Goal: Information Seeking & Learning: Find specific fact

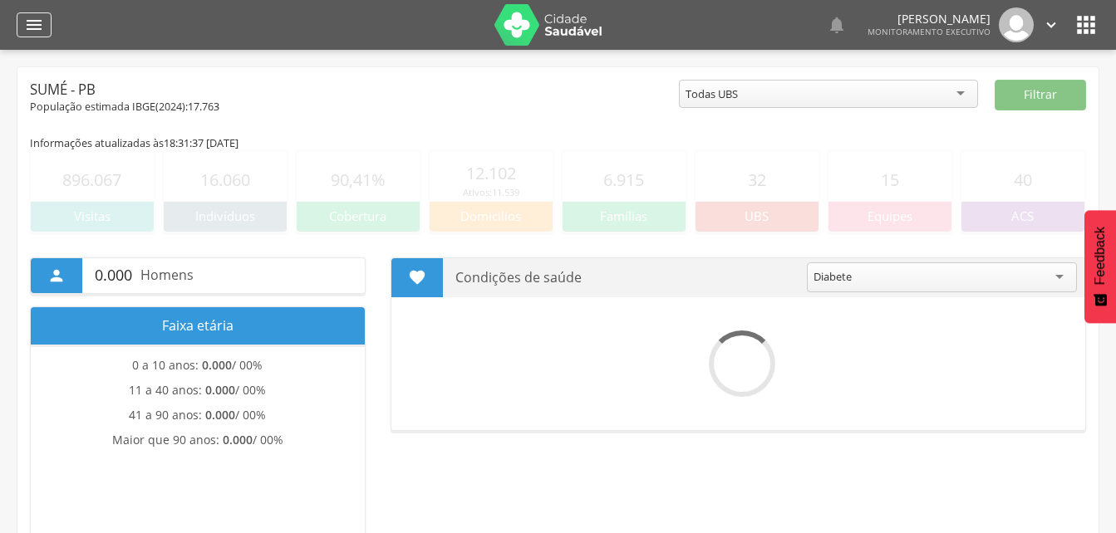
click at [35, 17] on icon "" at bounding box center [34, 25] width 20 height 20
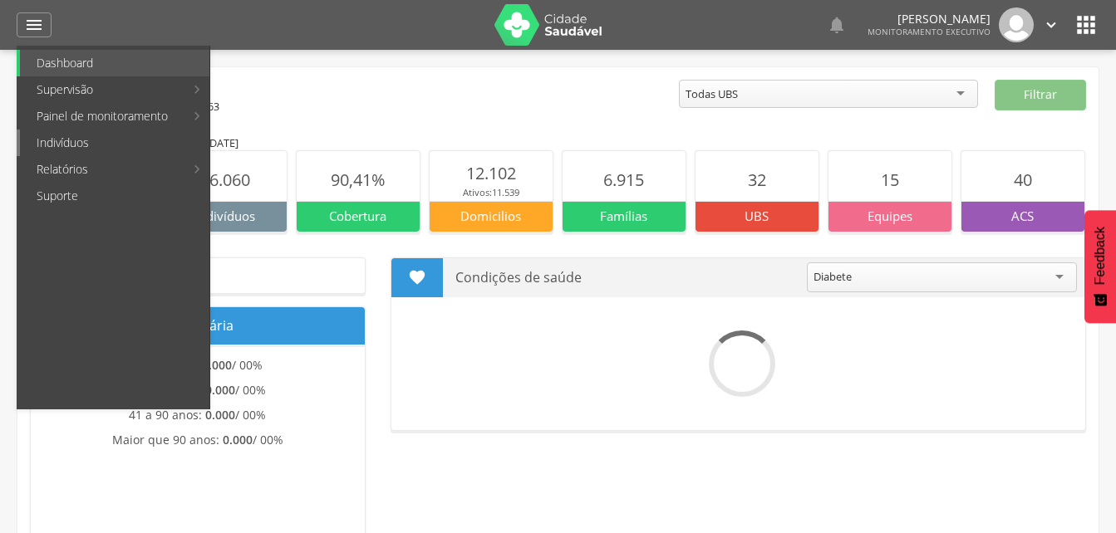
click at [47, 145] on link "Indivíduos" at bounding box center [114, 143] width 189 height 27
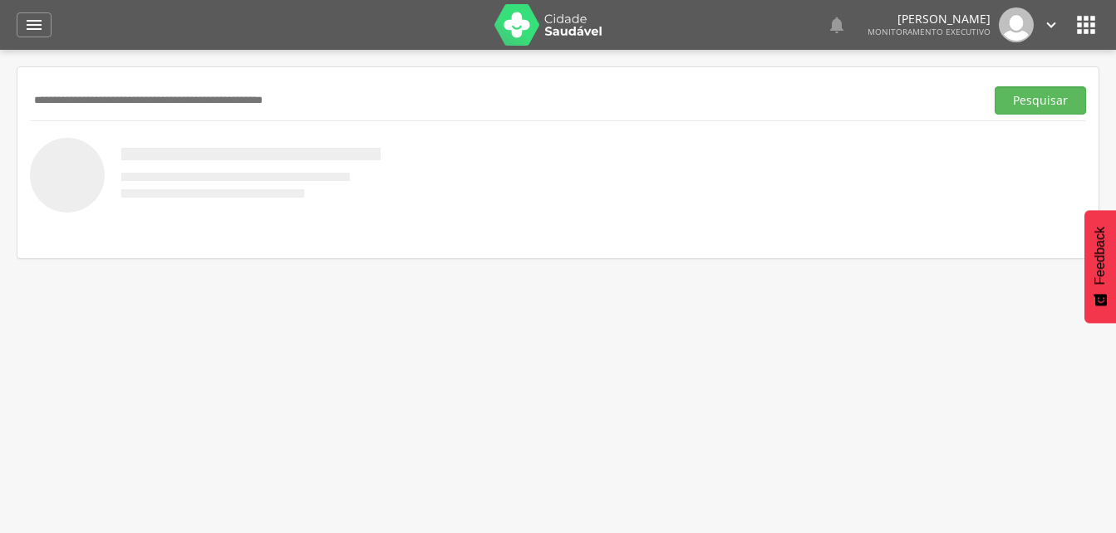
click at [59, 97] on input "text" at bounding box center [504, 100] width 948 height 28
type input "**********"
click at [1045, 96] on button "Pesquisar" at bounding box center [1039, 100] width 91 height 28
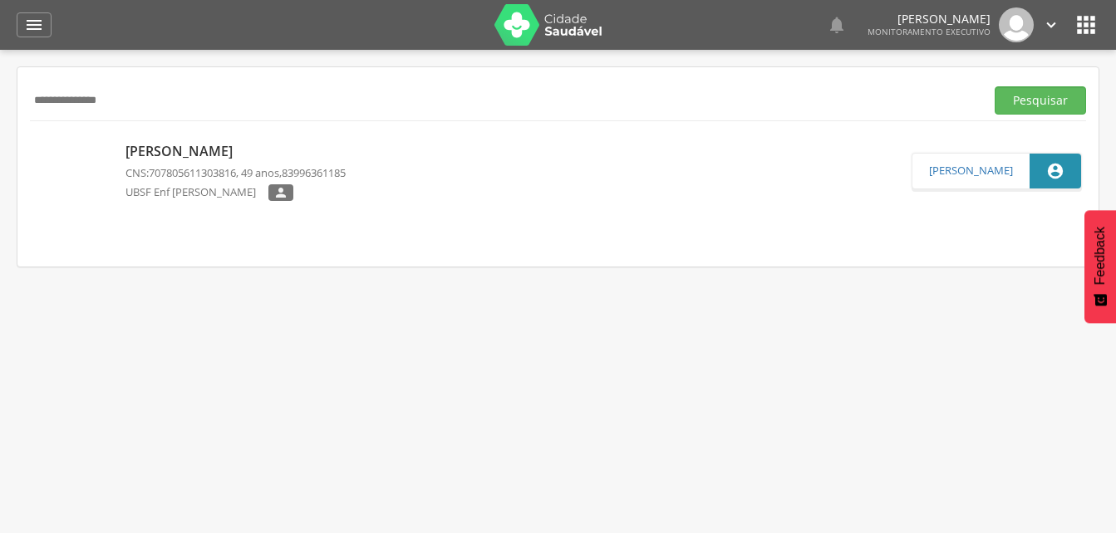
click at [177, 147] on p "[PERSON_NAME]" at bounding box center [235, 151] width 220 height 19
type input "**********"
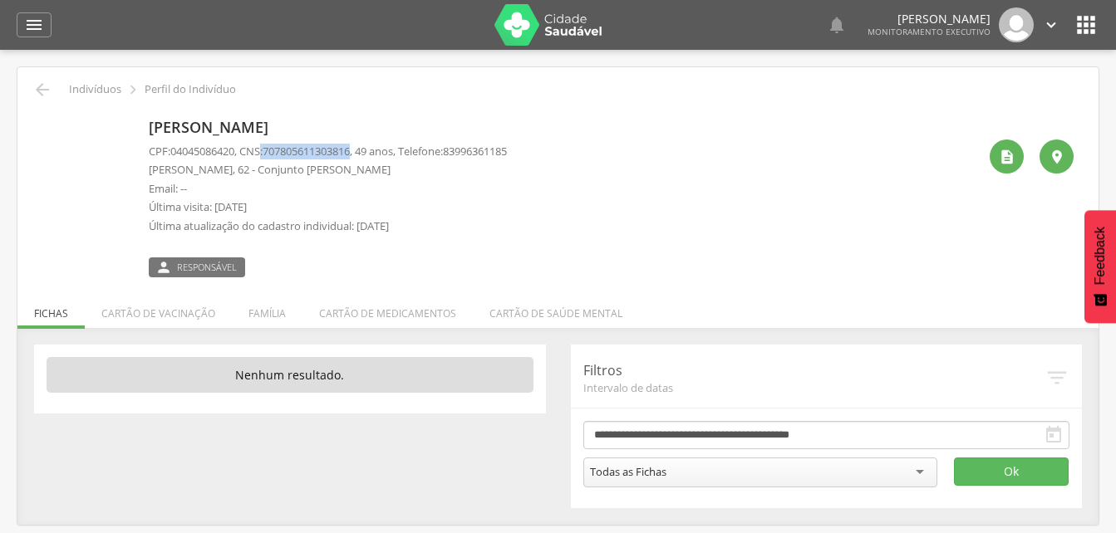
drag, startPoint x: 268, startPoint y: 149, endPoint x: 366, endPoint y: 145, distance: 97.3
click at [366, 145] on p "CPF: 04045086420 , CNS: [PHONE_NUMBER] , 49 anos, Telefone: [PHONE_NUMBER]" at bounding box center [328, 152] width 358 height 16
drag, startPoint x: 366, startPoint y: 145, endPoint x: 347, endPoint y: 145, distance: 18.3
copy p ": 707805611303816"
click at [274, 313] on li "Família" at bounding box center [267, 309] width 71 height 39
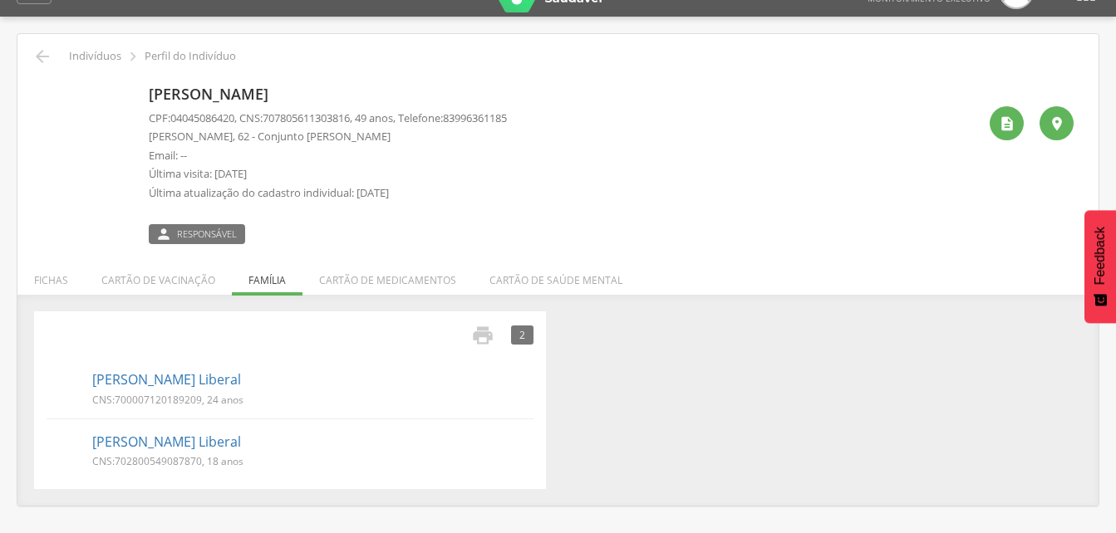
scroll to position [50, 0]
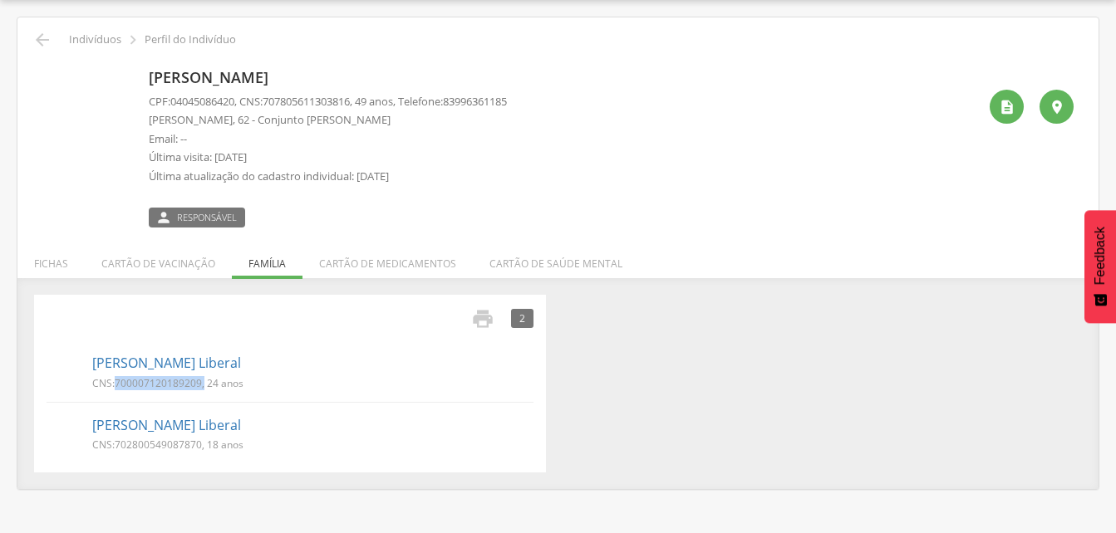
drag, startPoint x: 114, startPoint y: 380, endPoint x: 204, endPoint y: 383, distance: 89.8
click at [204, 383] on p "CNS: 700007120189209 , 24 anos" at bounding box center [167, 383] width 151 height 14
drag, startPoint x: 204, startPoint y: 383, endPoint x: 185, endPoint y: 383, distance: 18.3
copy p "700007120189209 ,"
click at [121, 428] on link "[PERSON_NAME] Liberal" at bounding box center [166, 425] width 149 height 19
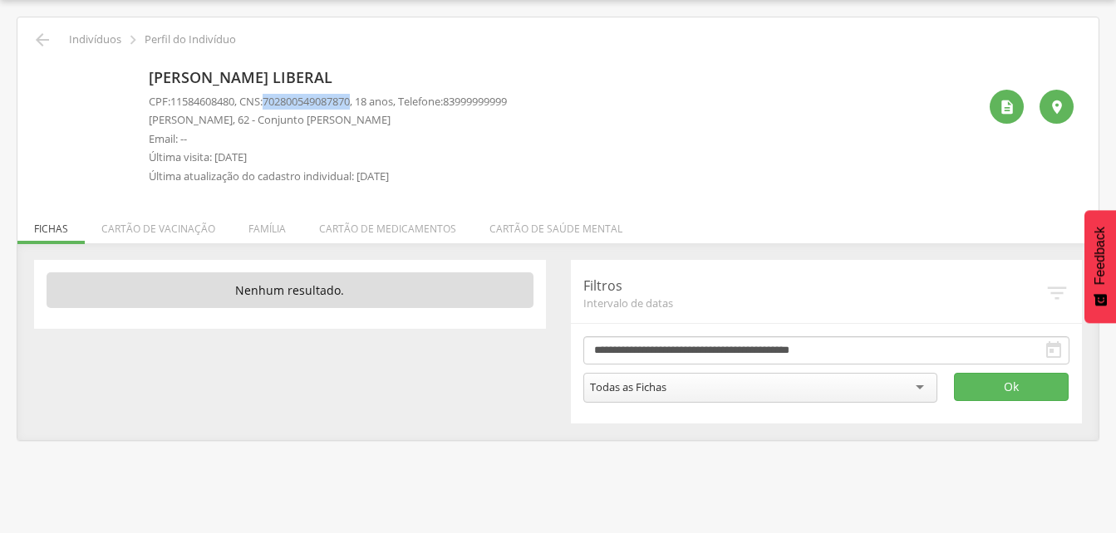
drag, startPoint x: 272, startPoint y: 100, endPoint x: 366, endPoint y: 106, distance: 94.1
click at [366, 106] on p "CPF: 11584608480 , CNS: [PHONE_NUMBER] , 18 anos, Telefone: [PHONE_NUMBER]" at bounding box center [328, 102] width 358 height 16
drag, startPoint x: 366, startPoint y: 106, endPoint x: 349, endPoint y: 98, distance: 18.6
copy p "702800549087870"
click at [38, 32] on icon "" at bounding box center [42, 40] width 20 height 20
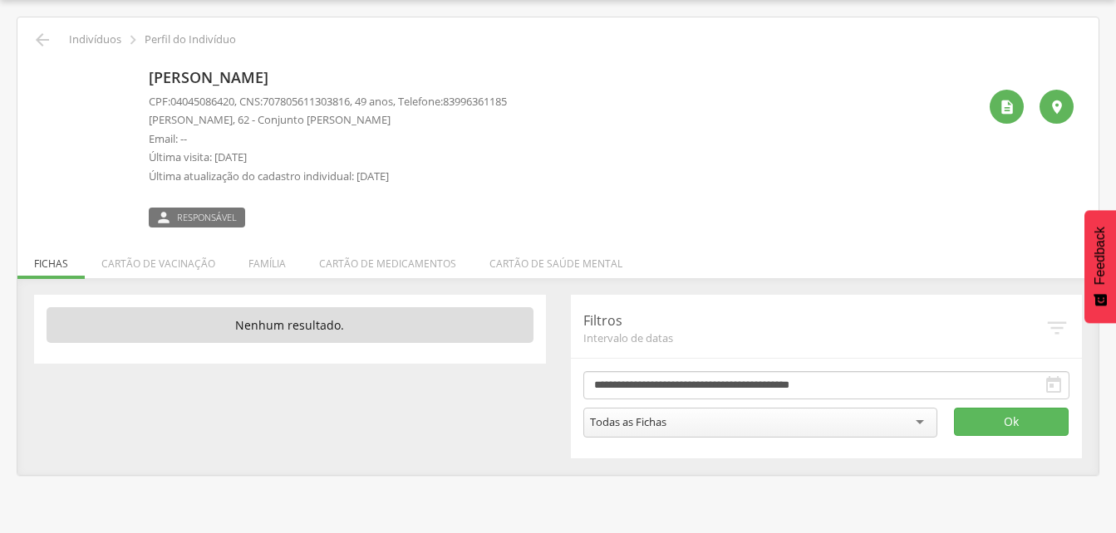
click at [47, 28] on div " Indivíduos  Perfil do Indivíduo [PERSON_NAME] CPF: 04045086420 , CNS: [PHONE…" at bounding box center [557, 246] width 1081 height 458
click at [42, 46] on icon "" at bounding box center [42, 40] width 20 height 20
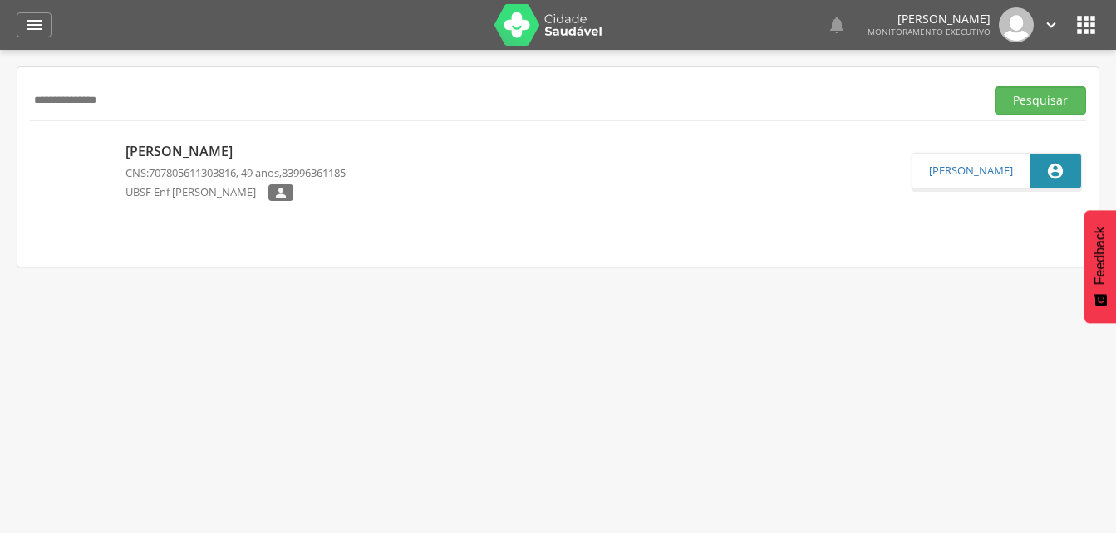
click at [143, 98] on input "**********" at bounding box center [504, 100] width 948 height 28
type input "*"
click at [1043, 109] on button "Pesquisar" at bounding box center [1039, 100] width 91 height 28
click at [224, 160] on p "[PERSON_NAME]" at bounding box center [235, 151] width 220 height 19
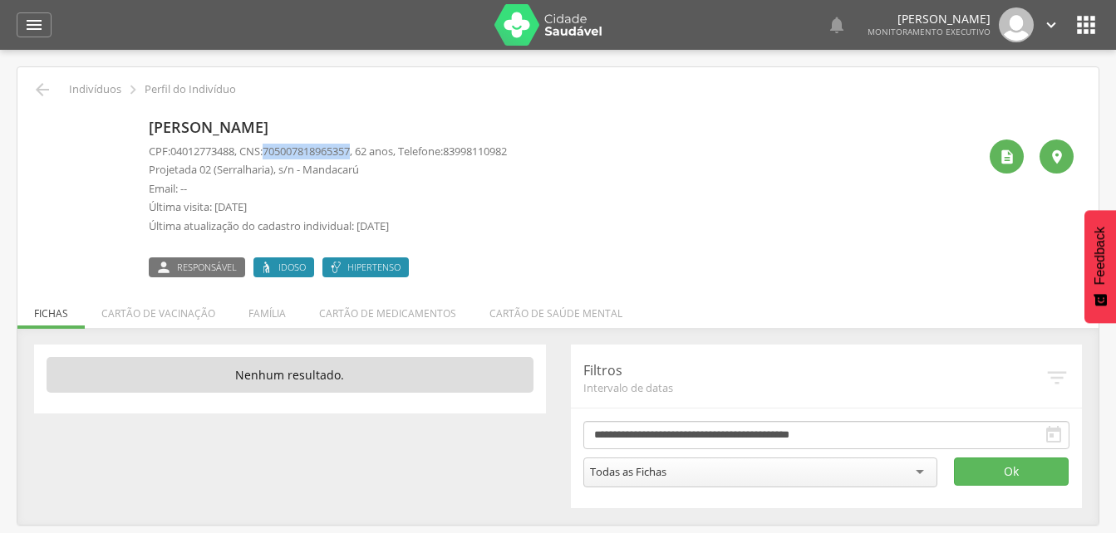
drag, startPoint x: 271, startPoint y: 147, endPoint x: 365, endPoint y: 146, distance: 93.9
click at [365, 146] on p "CPF: 04012773488 , CNS: [PHONE_NUMBER] , 62 anos, Telefone: [PHONE_NUMBER]" at bounding box center [328, 152] width 358 height 16
drag, startPoint x: 365, startPoint y: 146, endPoint x: 349, endPoint y: 145, distance: 15.8
copy p "705007818965357"
click at [270, 317] on li "Família" at bounding box center [267, 309] width 71 height 39
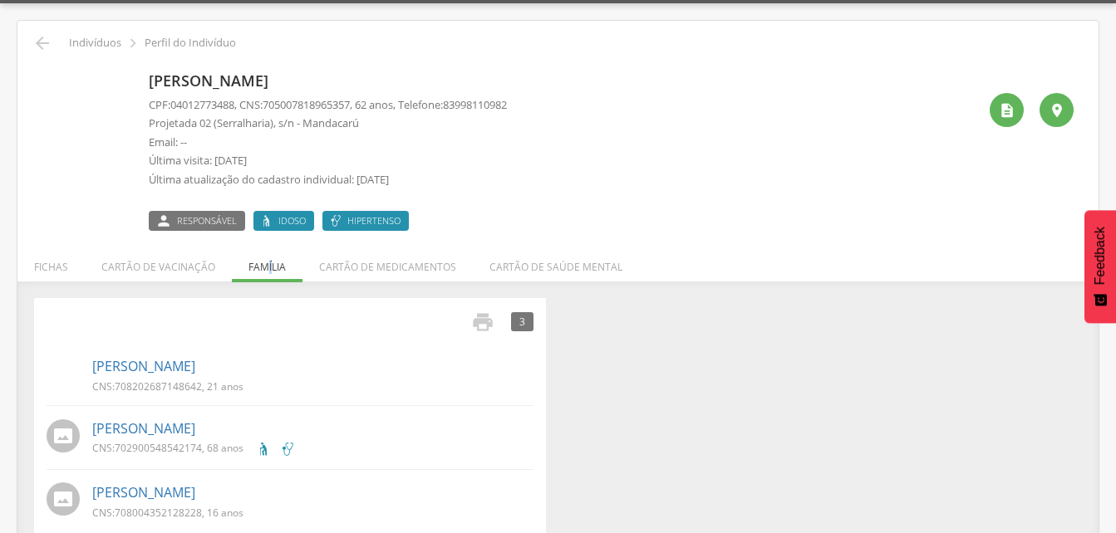
scroll to position [71, 0]
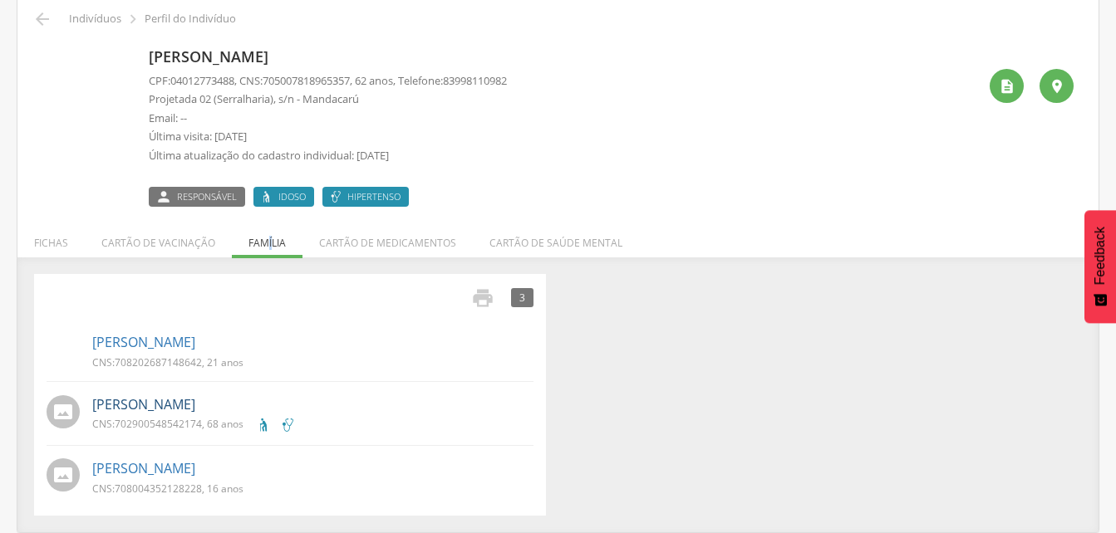
click at [179, 407] on link "[PERSON_NAME]" at bounding box center [143, 404] width 103 height 19
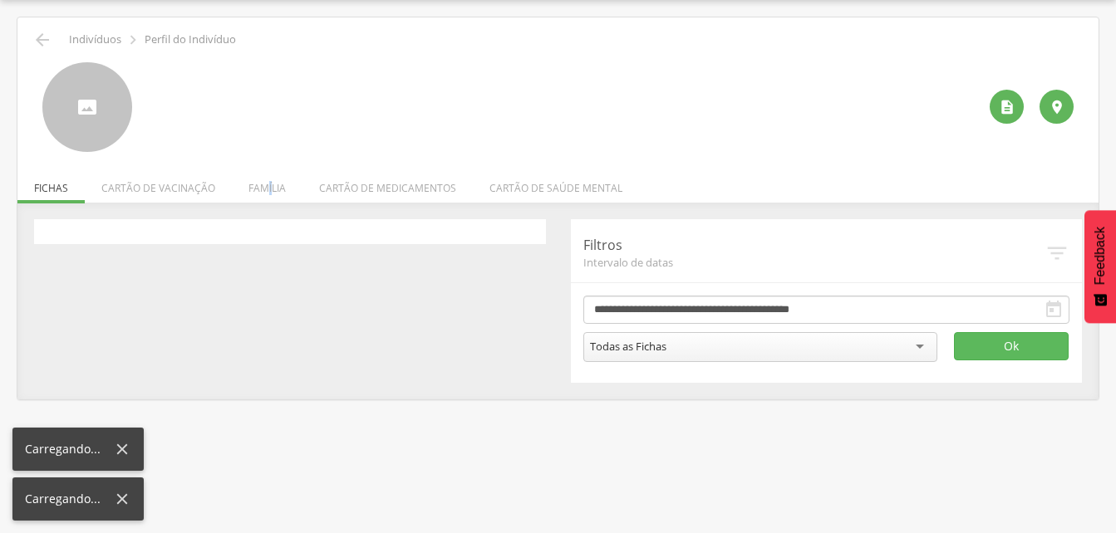
scroll to position [50, 0]
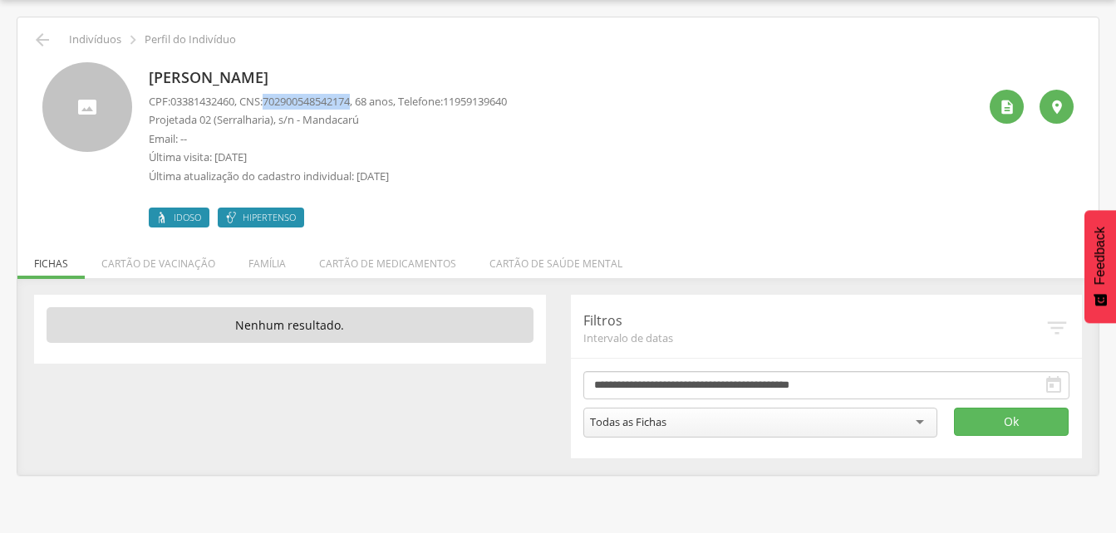
drag, startPoint x: 272, startPoint y: 97, endPoint x: 365, endPoint y: 103, distance: 93.2
click at [365, 103] on p "CPF: 03381432460 , CNS: [PHONE_NUMBER] , 68 anos, Telefone: [PHONE_NUMBER]" at bounding box center [328, 102] width 358 height 16
drag, startPoint x: 365, startPoint y: 103, endPoint x: 352, endPoint y: 104, distance: 12.5
copy p "702900548542174"
click at [42, 36] on icon "" at bounding box center [42, 40] width 20 height 20
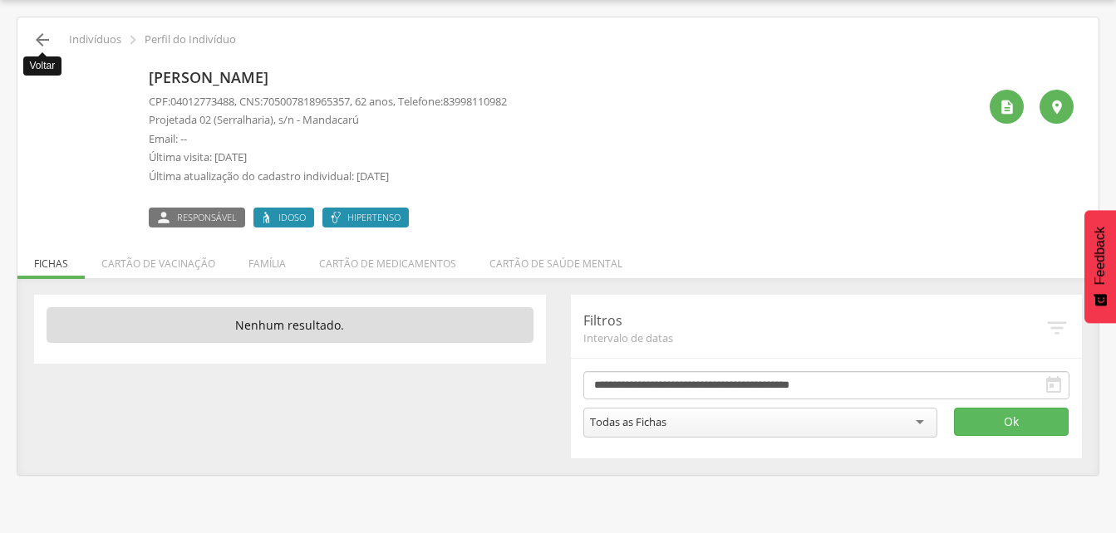
click at [47, 42] on icon "" at bounding box center [42, 40] width 20 height 20
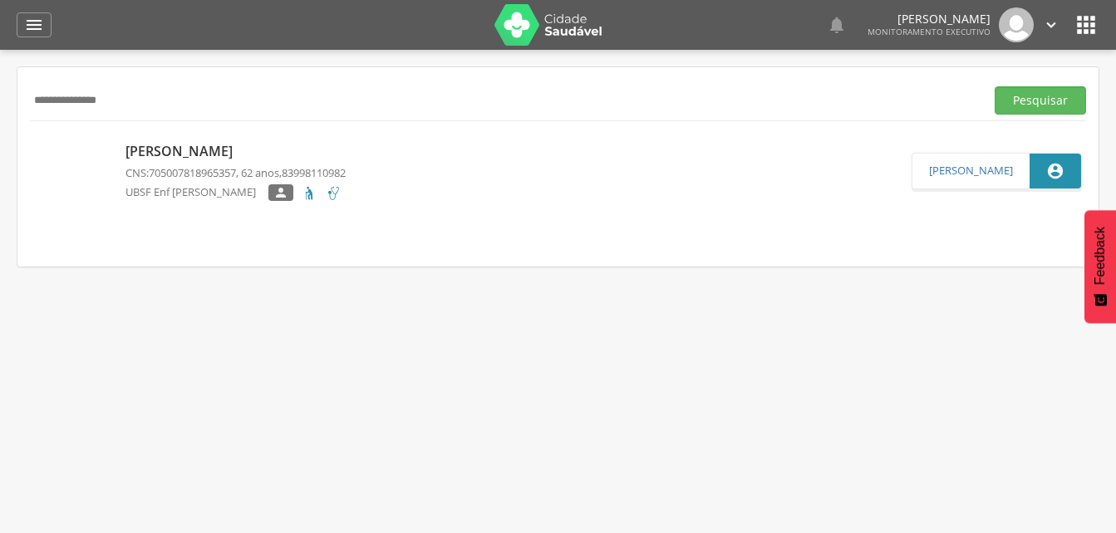
click at [140, 101] on input "**********" at bounding box center [504, 100] width 948 height 28
type input "*"
click at [1025, 106] on button "Pesquisar" at bounding box center [1039, 100] width 91 height 28
click at [269, 155] on p "[PERSON_NAME]" at bounding box center [251, 152] width 252 height 19
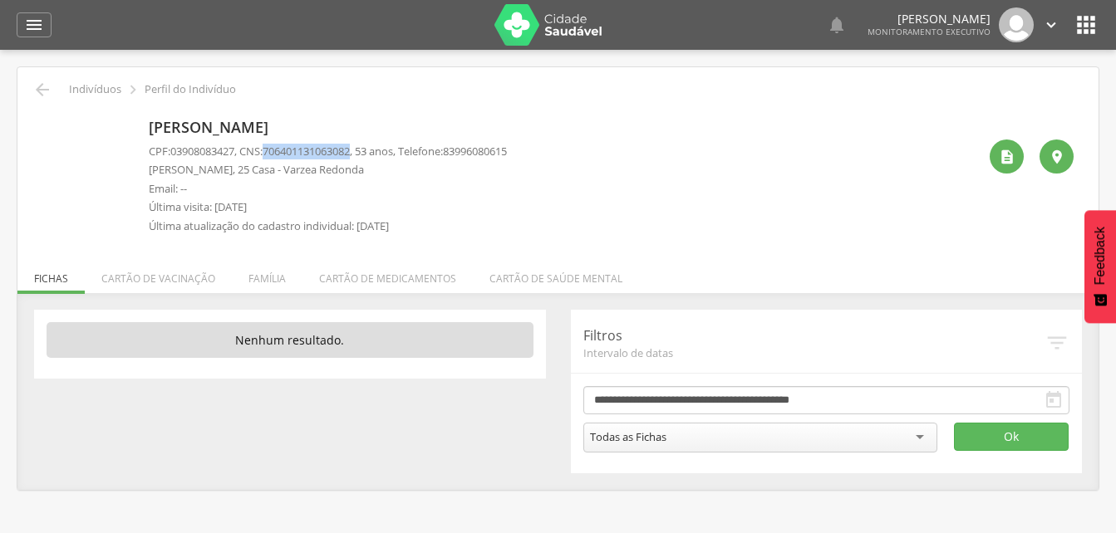
drag, startPoint x: 272, startPoint y: 150, endPoint x: 365, endPoint y: 150, distance: 93.0
click at [365, 150] on p "CPF: 03908083427 , CNS: [PHONE_NUMBER] , 53 anos, Telefone: [PHONE_NUMBER]" at bounding box center [328, 152] width 358 height 16
drag, startPoint x: 365, startPoint y: 150, endPoint x: 341, endPoint y: 153, distance: 23.5
copy p "706401131063082"
click at [263, 282] on li "Família" at bounding box center [267, 274] width 71 height 39
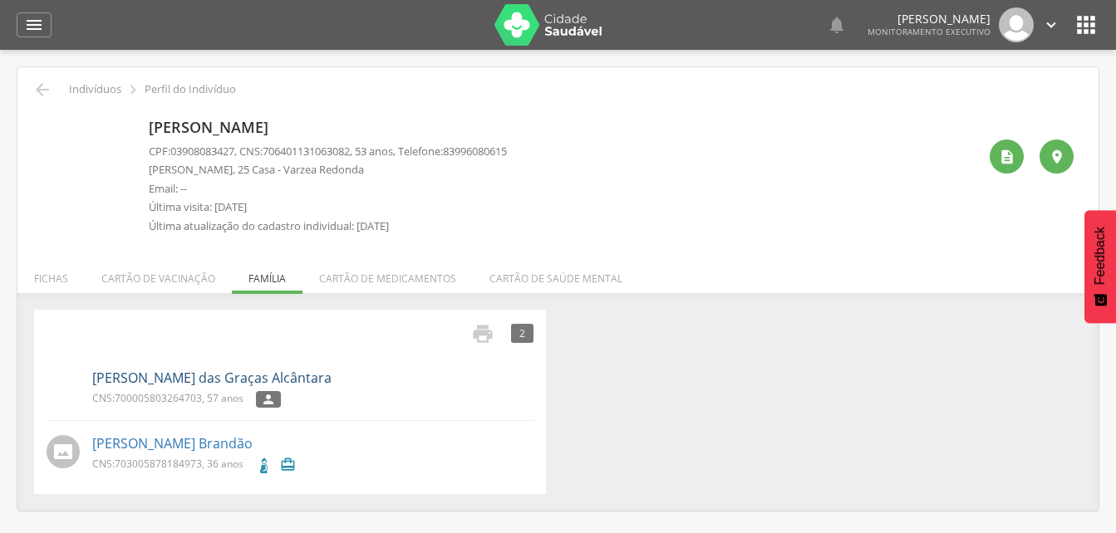
click at [148, 379] on link "[PERSON_NAME] das Graças Alcântara" at bounding box center [211, 378] width 239 height 19
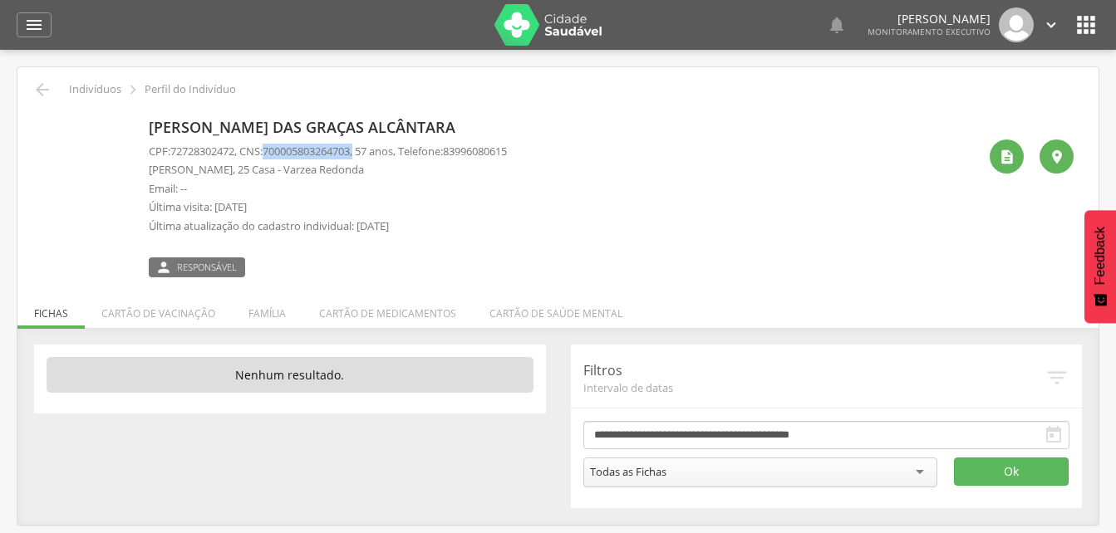
drag, startPoint x: 273, startPoint y: 148, endPoint x: 368, endPoint y: 154, distance: 94.9
click at [368, 154] on p "CPF: 72728302472 , CNS: [PHONE_NUMBER] , 57 anos, Telefone: [PHONE_NUMBER]" at bounding box center [328, 152] width 358 height 16
drag, startPoint x: 368, startPoint y: 154, endPoint x: 332, endPoint y: 155, distance: 35.7
copy p "700005803264703 ,"
click at [40, 87] on icon "" at bounding box center [42, 90] width 20 height 20
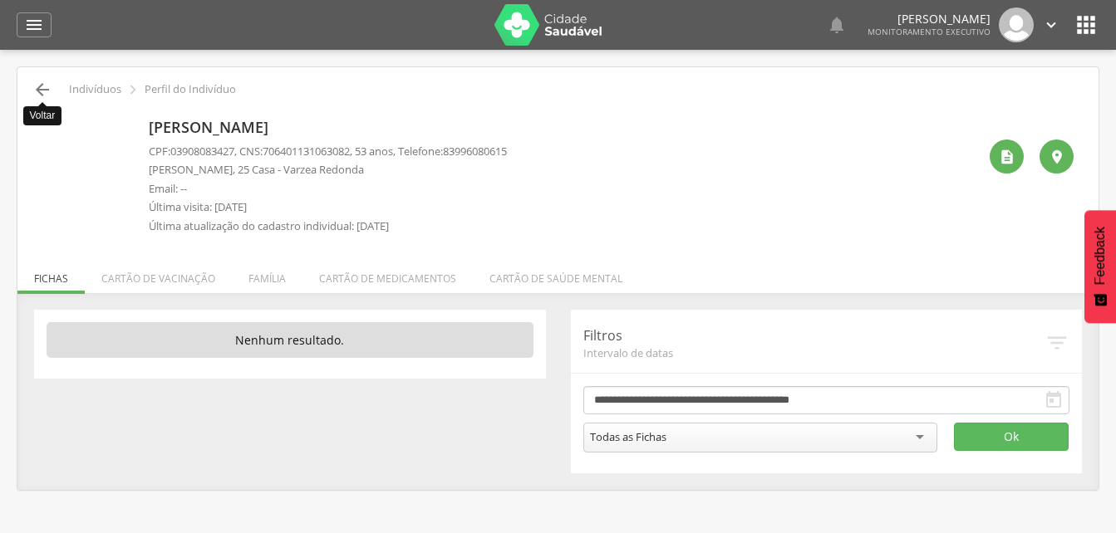
click at [43, 91] on icon "" at bounding box center [42, 90] width 20 height 20
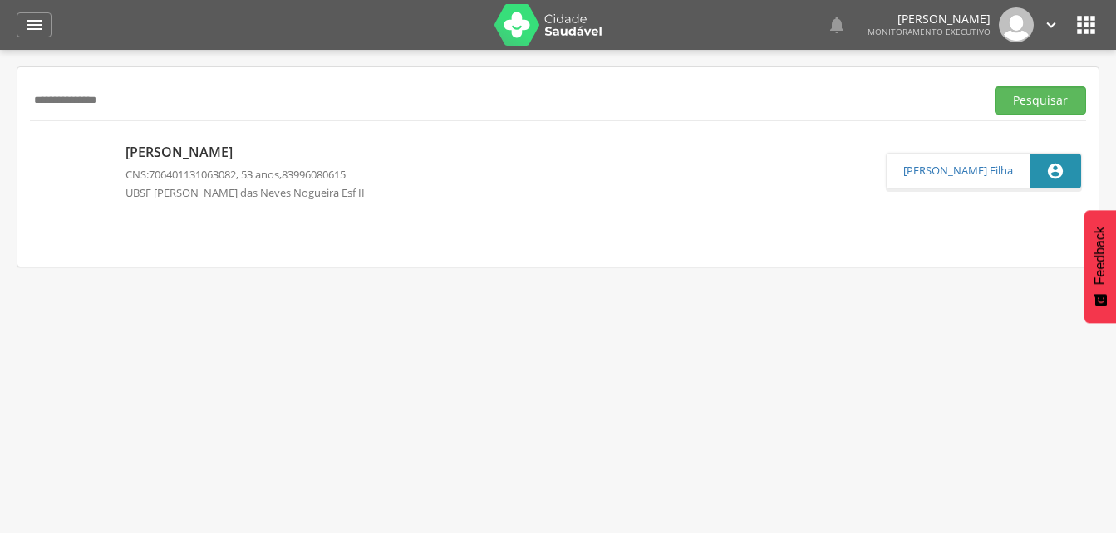
click at [137, 90] on input "**********" at bounding box center [504, 100] width 948 height 28
click at [77, 101] on input "**********" at bounding box center [504, 100] width 948 height 28
type input "**********"
click at [1035, 91] on button "Pesquisar" at bounding box center [1039, 100] width 91 height 28
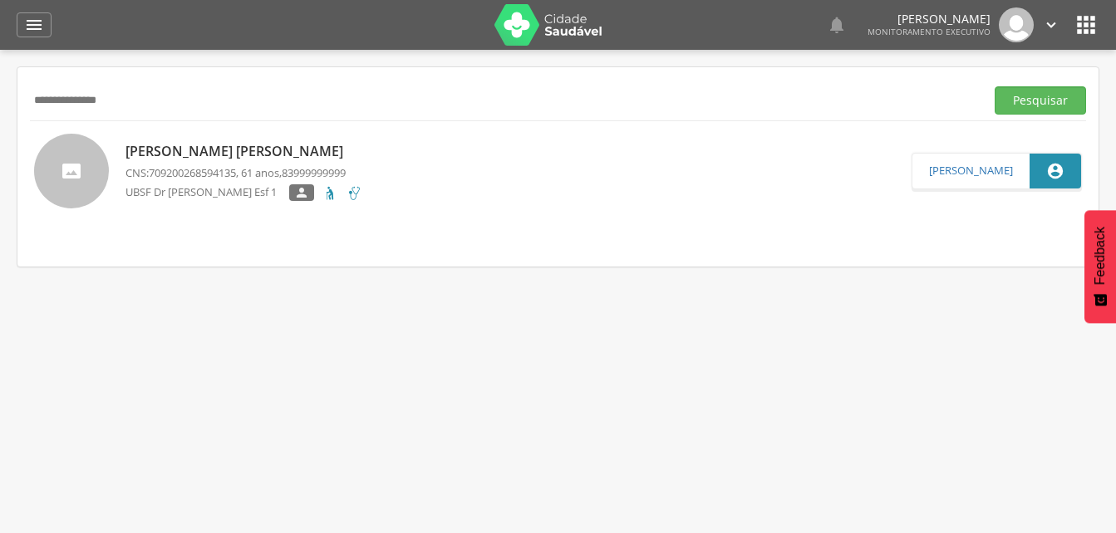
click at [213, 159] on p "[PERSON_NAME] [PERSON_NAME]" at bounding box center [243, 151] width 237 height 19
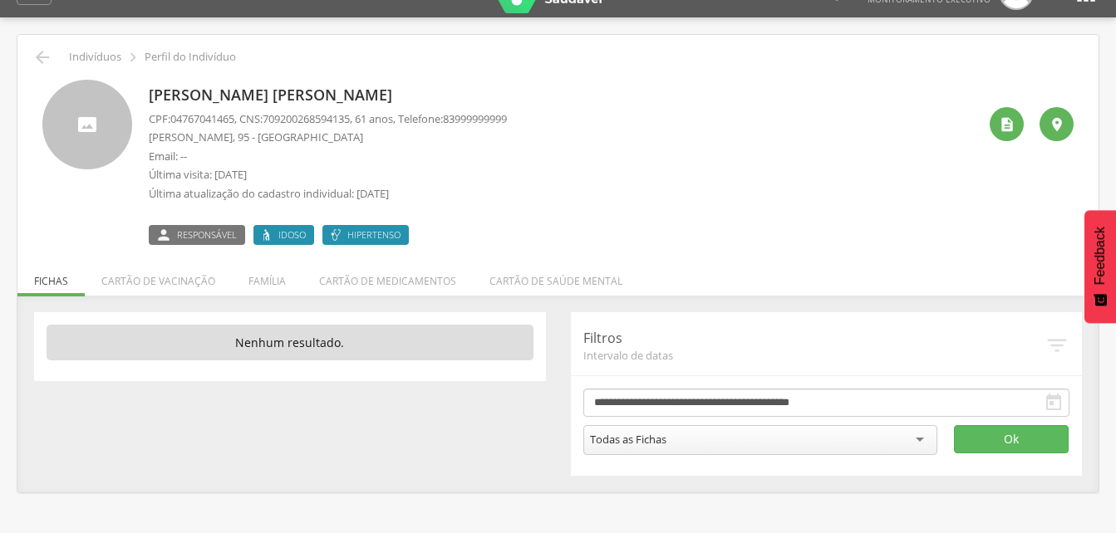
scroll to position [50, 0]
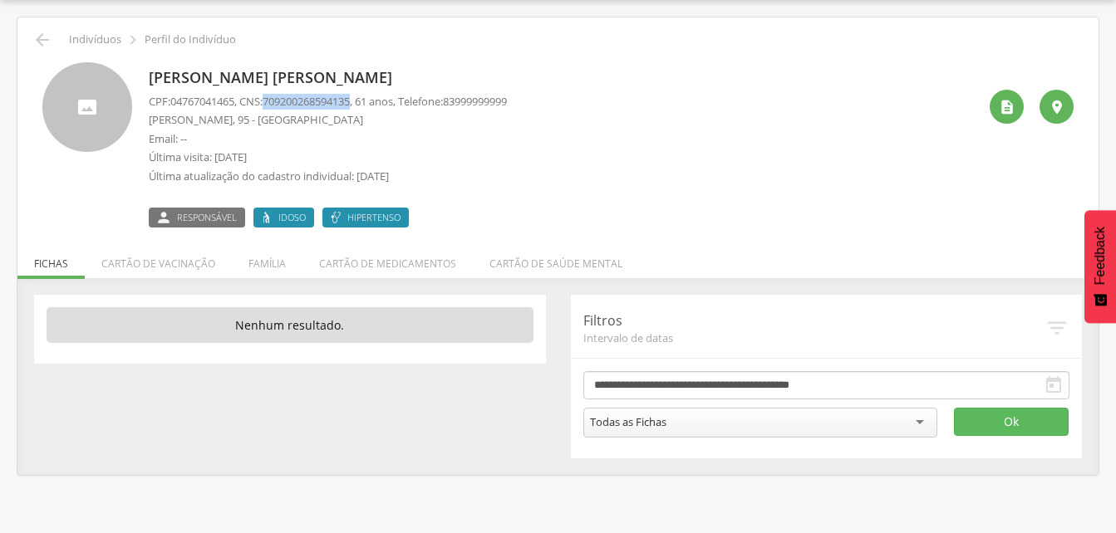
drag, startPoint x: 270, startPoint y: 95, endPoint x: 364, endPoint y: 96, distance: 93.9
click at [364, 96] on p "CPF: 04767041465 , CNS: [PHONE_NUMBER] , 61 anos, Telefone: [PHONE_NUMBER]" at bounding box center [328, 102] width 358 height 16
drag, startPoint x: 364, startPoint y: 96, endPoint x: 353, endPoint y: 101, distance: 11.9
copy p "709200268594135"
click at [272, 269] on li "Família" at bounding box center [267, 259] width 71 height 39
